Goal: Navigation & Orientation: Go to known website

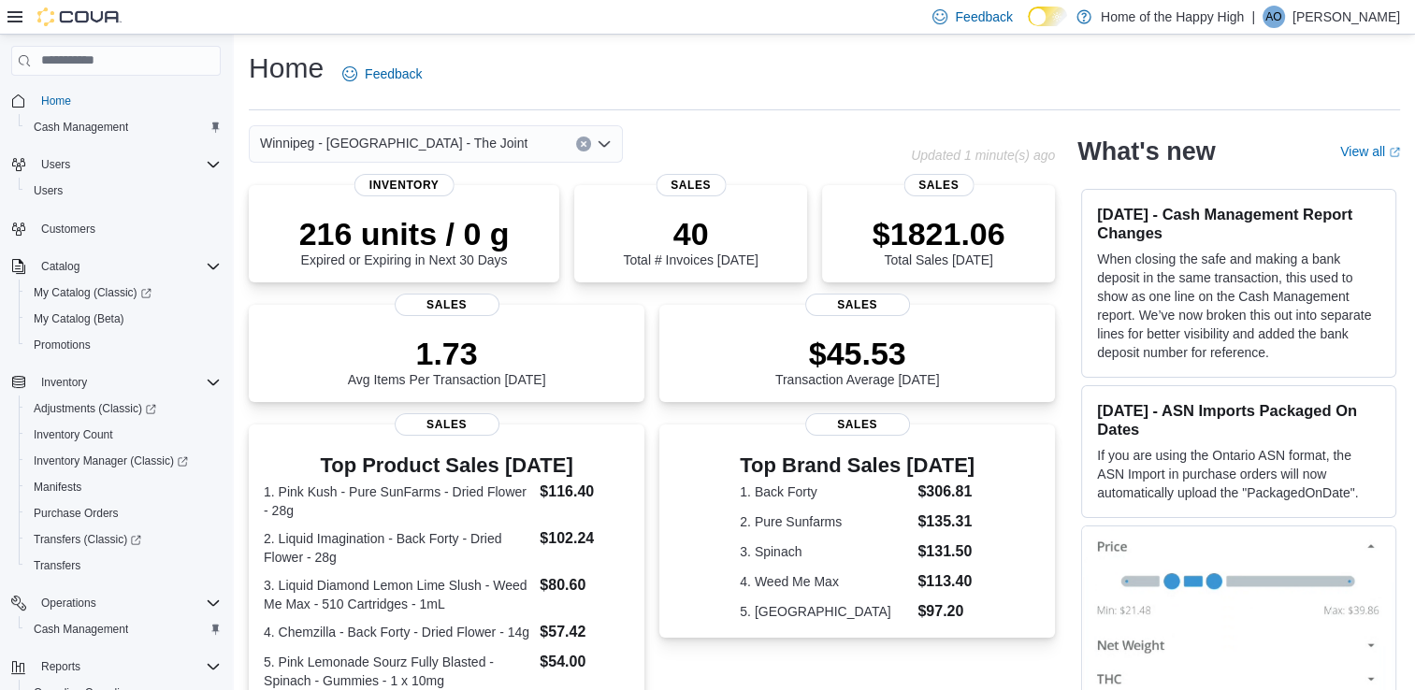
click at [1351, 19] on p "Aryn Oakley" at bounding box center [1347, 17] width 108 height 22
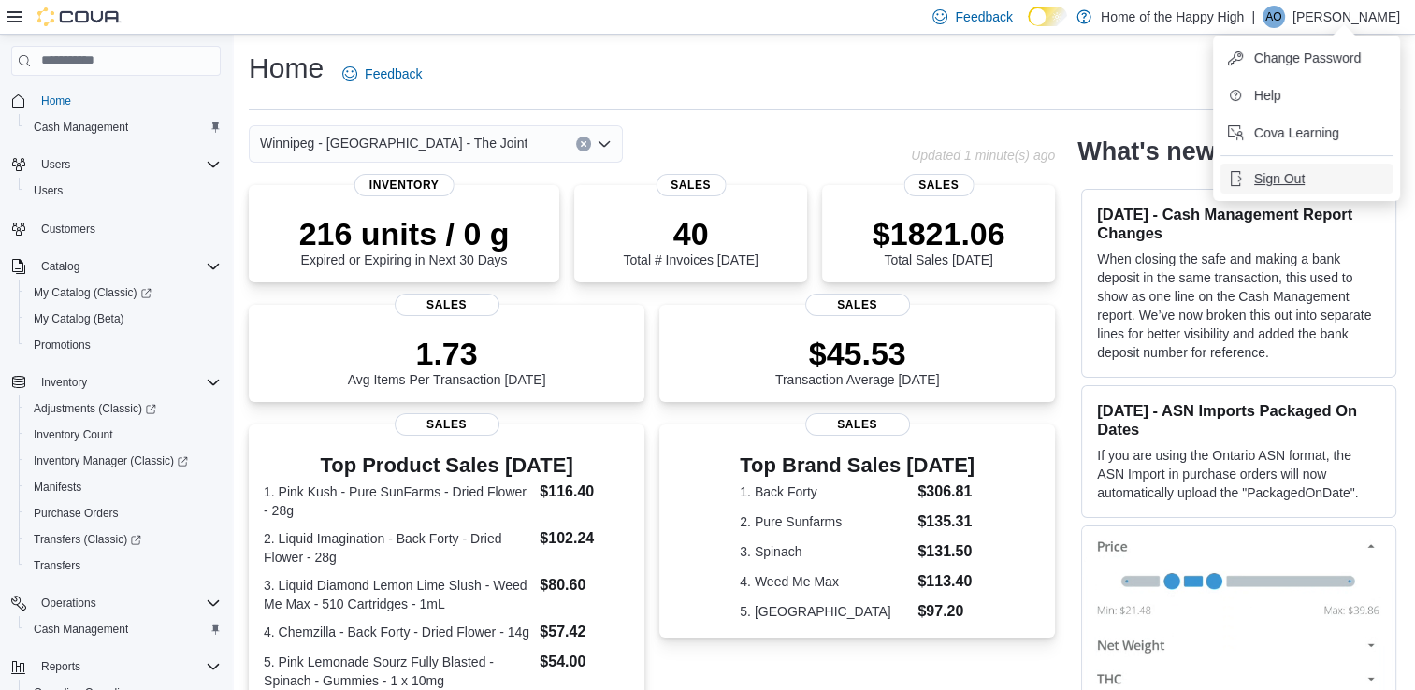
click at [1315, 178] on button "Sign Out" at bounding box center [1307, 179] width 172 height 30
